Goal: Check status: Check status

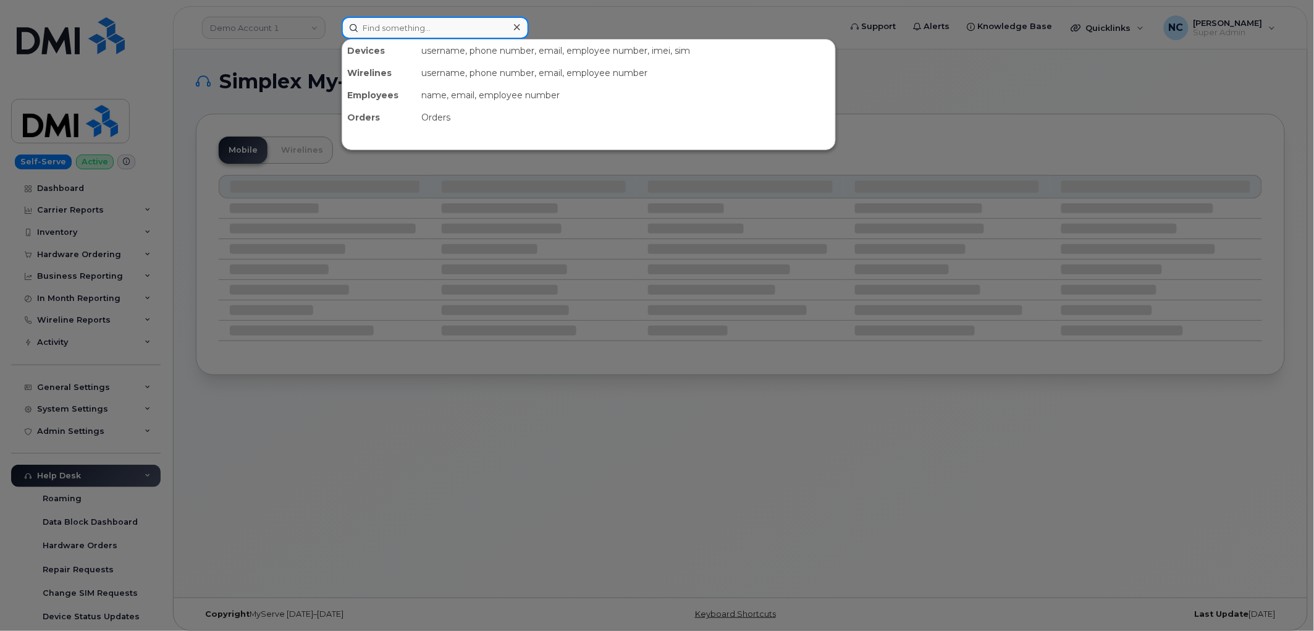
click at [374, 32] on input at bounding box center [435, 28] width 187 height 22
paste input "707.980.5417"
type input "707.980.5417"
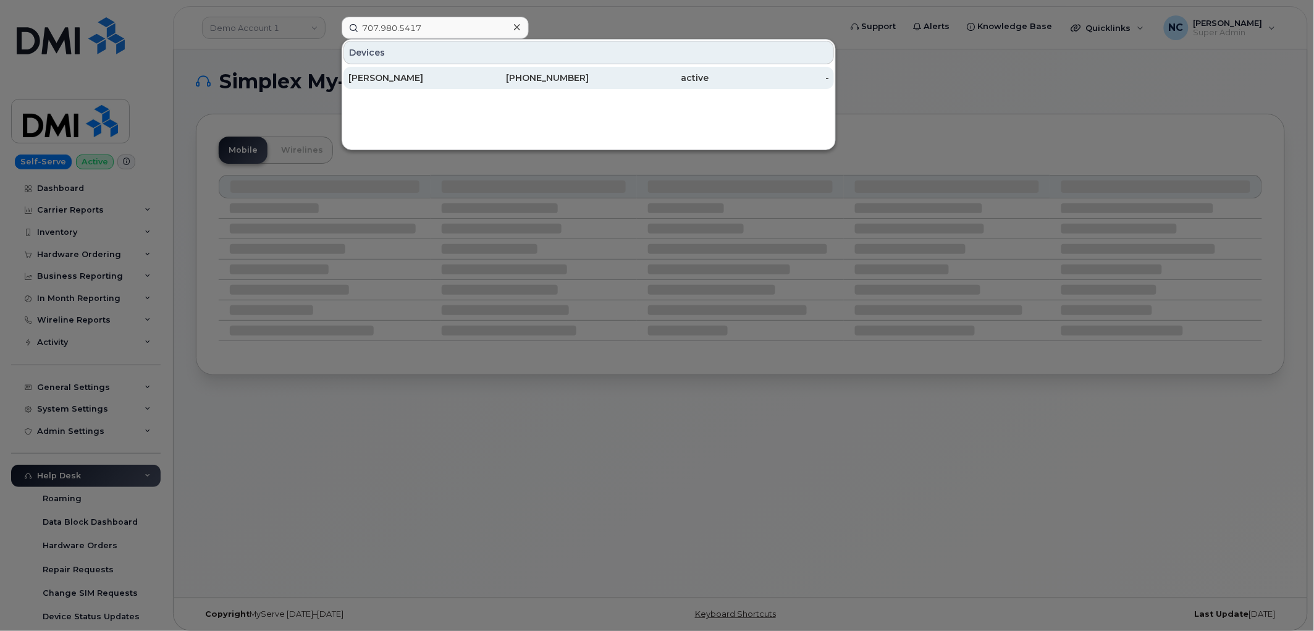
click at [416, 75] on div "[PERSON_NAME]" at bounding box center [408, 78] width 120 height 12
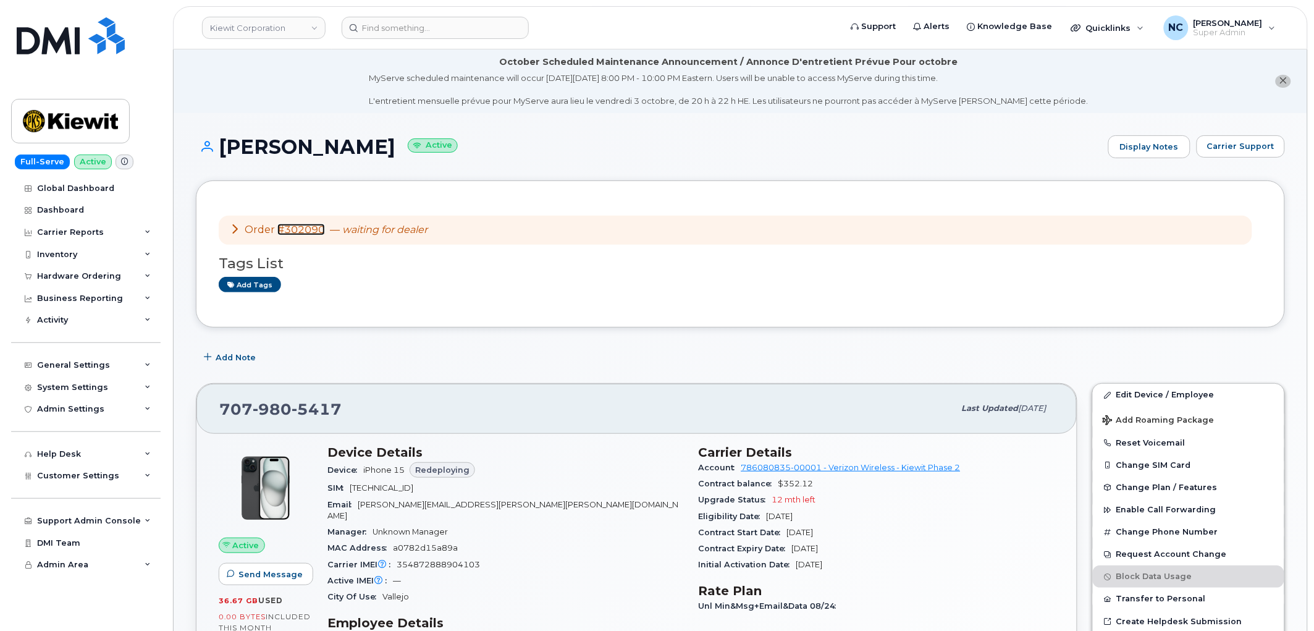
click at [299, 232] on link "#302090" at bounding box center [301, 230] width 48 height 12
